Goal: Find contact information: Find contact information

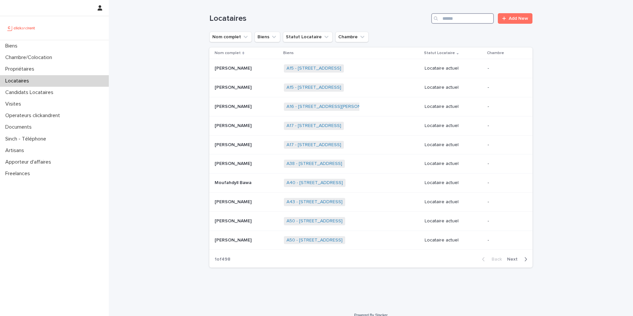
click at [474, 14] on input "Search" at bounding box center [462, 18] width 63 height 11
paste input "*******"
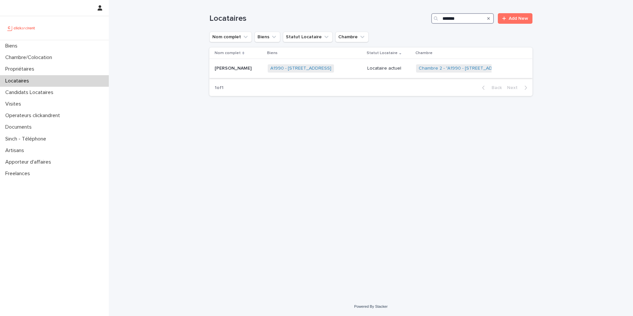
type input "*******"
click at [237, 65] on p "[PERSON_NAME]" at bounding box center [234, 67] width 38 height 7
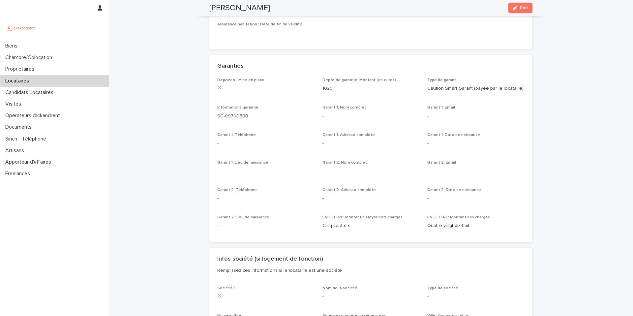
scroll to position [342, 0]
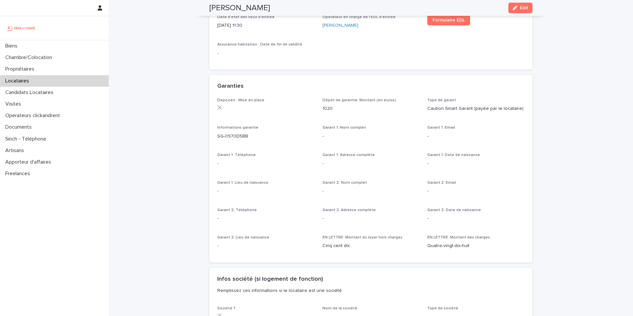
click at [251, 133] on div "Informations garantie SG-0970D5BB" at bounding box center [265, 134] width 97 height 19
drag, startPoint x: 250, startPoint y: 130, endPoint x: 216, endPoint y: 129, distance: 34.0
click at [216, 129] on div "Depozen - Mise en place Dépôt de garantie: Montant (en euros) 1020 Type de gara…" at bounding box center [370, 180] width 323 height 165
copy p "SG-0970D5BB"
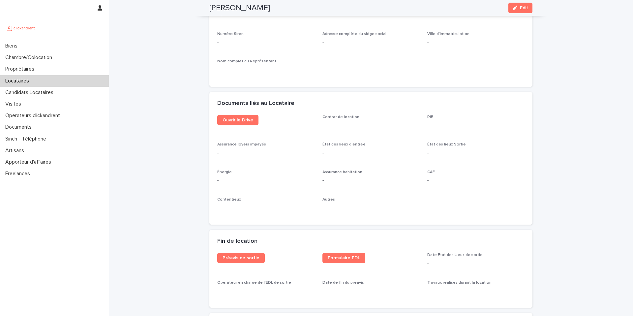
scroll to position [596, 0]
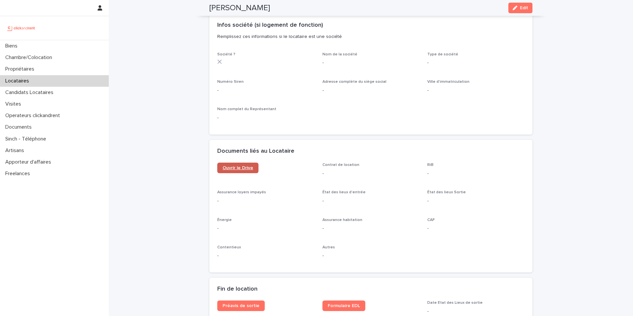
click at [254, 163] on link "Ouvrir le Drive" at bounding box center [237, 168] width 41 height 11
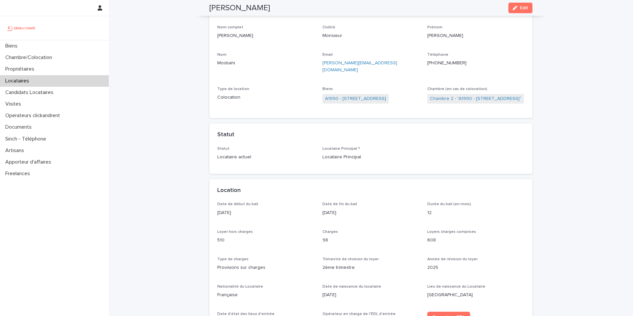
scroll to position [0, 0]
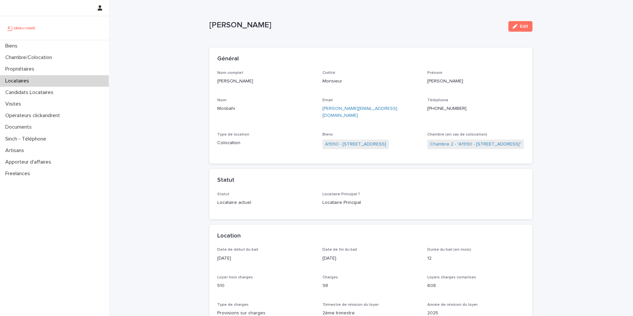
click at [457, 107] on ringoverc2c-number-84e06f14122c "[PHONE_NUMBER]" at bounding box center [446, 108] width 39 height 5
click at [450, 109] on ringoverc2c-number-84e06f14122c "[PHONE_NUMBER]" at bounding box center [446, 108] width 39 height 5
click at [71, 57] on div "Chambre/Colocation" at bounding box center [54, 58] width 109 height 12
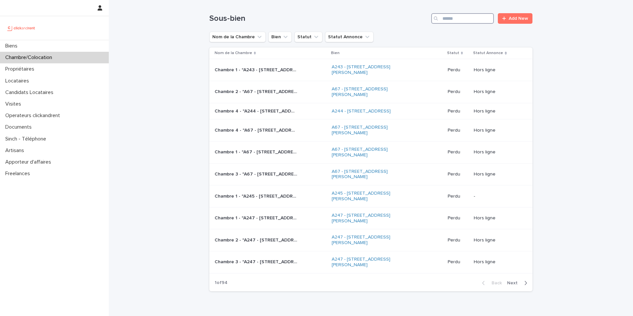
click at [456, 17] on input "Search" at bounding box center [462, 18] width 63 height 11
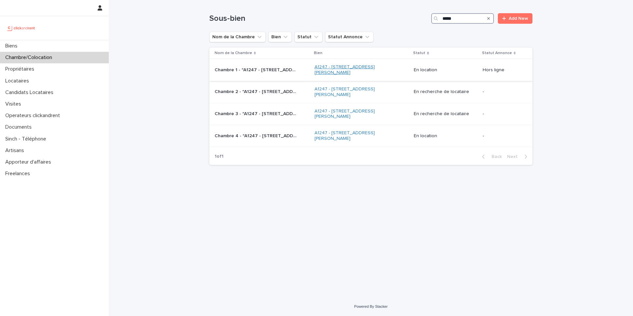
type input "*****"
click at [331, 71] on link "A1247 - [STREET_ADDRESS][PERSON_NAME]" at bounding box center [356, 69] width 82 height 11
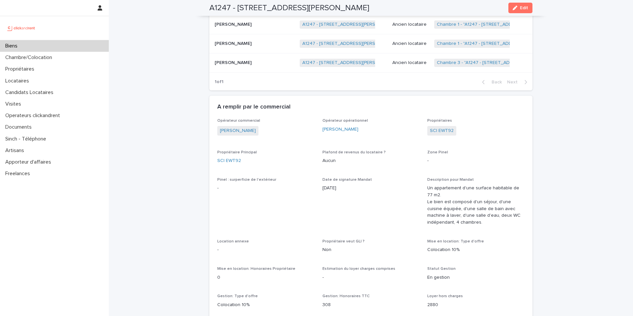
scroll to position [433, 0]
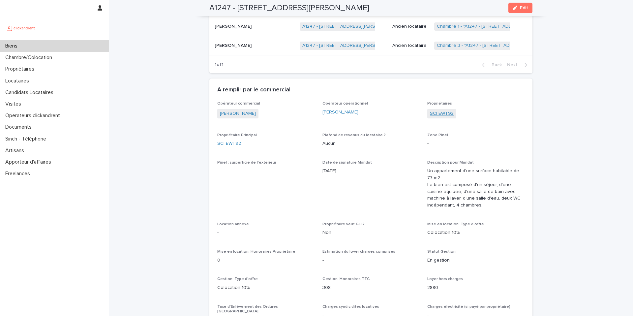
click at [448, 113] on link "SCI EWT92" at bounding box center [442, 113] width 24 height 7
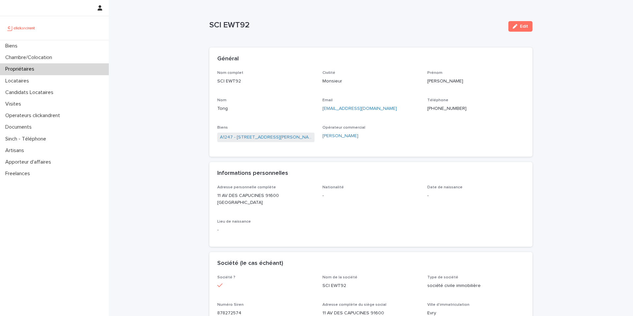
click at [450, 110] on ringoverc2c-number-84e06f14122c "[PHONE_NUMBER]" at bounding box center [446, 108] width 39 height 5
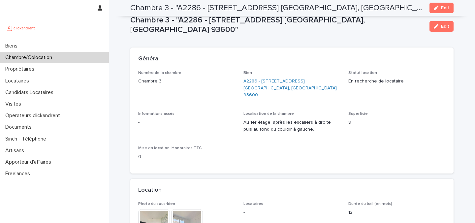
scroll to position [602, 0]
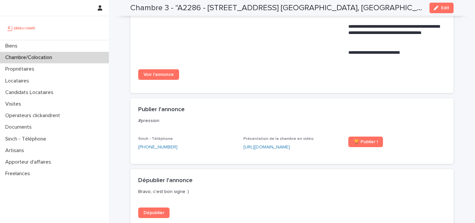
click at [64, 54] on div "Chambre/Colocation" at bounding box center [54, 58] width 109 height 12
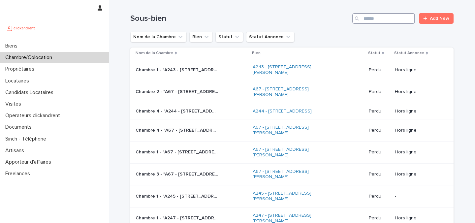
click at [383, 17] on input "Search" at bounding box center [383, 18] width 63 height 11
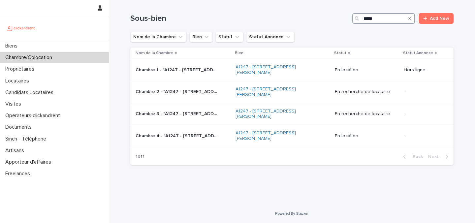
type input "*****"
click at [266, 65] on link "A1247 - [STREET_ADDRESS][PERSON_NAME]" at bounding box center [276, 69] width 82 height 11
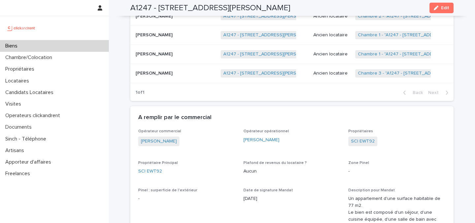
scroll to position [406, 0]
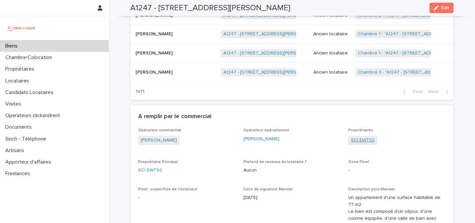
click at [366, 143] on link "SCI EWT92" at bounding box center [363, 140] width 24 height 7
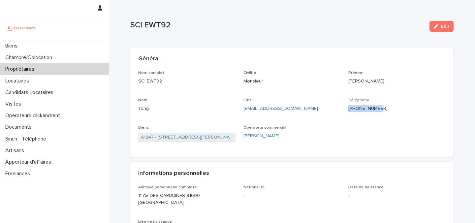
drag, startPoint x: 387, startPoint y: 108, endPoint x: 355, endPoint y: 107, distance: 32.0
click at [355, 107] on p "[PHONE_NUMBER]" at bounding box center [396, 108] width 97 height 7
copy ringoverc2c-number-84e06f14122c "[PHONE_NUMBER]"
